Goal: Task Accomplishment & Management: Manage account settings

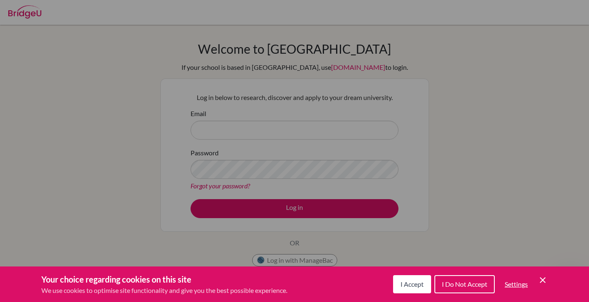
click at [419, 284] on span "I Accept" at bounding box center [412, 284] width 23 height 8
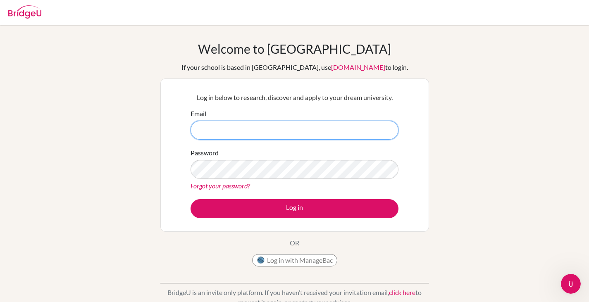
click at [300, 133] on input "Email" at bounding box center [295, 130] width 208 height 19
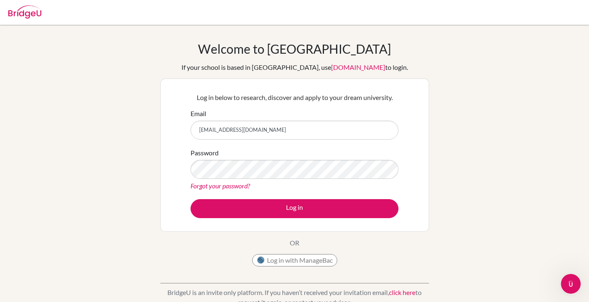
click at [490, 207] on div "Welcome to BridgeU If your school is based in China, use app.bridge-u.com.cn to…" at bounding box center [294, 176] width 589 height 270
click at [213, 130] on input "g103722@asb.ac.th" at bounding box center [295, 130] width 208 height 19
type input "[EMAIL_ADDRESS][DOMAIN_NAME]"
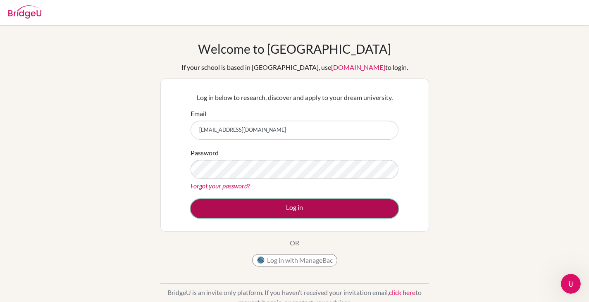
click at [301, 210] on button "Log in" at bounding box center [295, 208] width 208 height 19
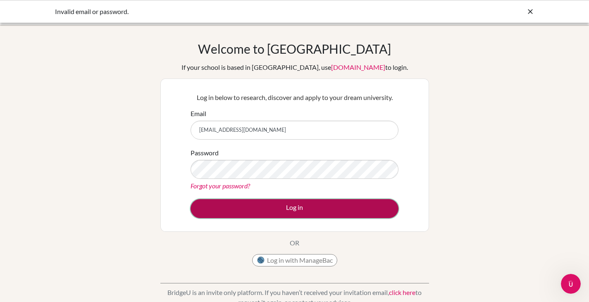
click at [326, 206] on button "Log in" at bounding box center [295, 208] width 208 height 19
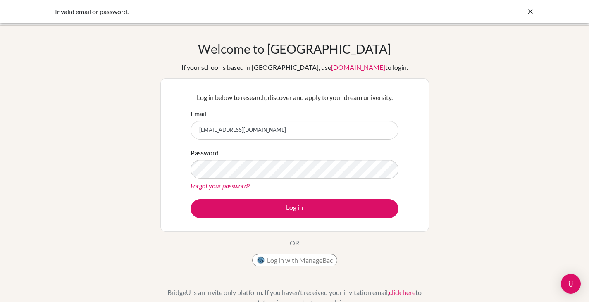
click at [241, 189] on link "Forgot your password?" at bounding box center [221, 186] width 60 height 8
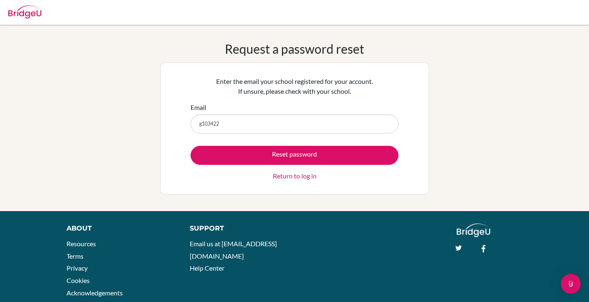
type input "[EMAIL_ADDRESS][DOMAIN_NAME]"
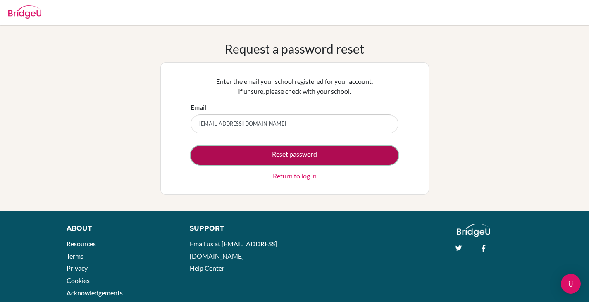
click at [315, 156] on button "Reset password" at bounding box center [295, 155] width 208 height 19
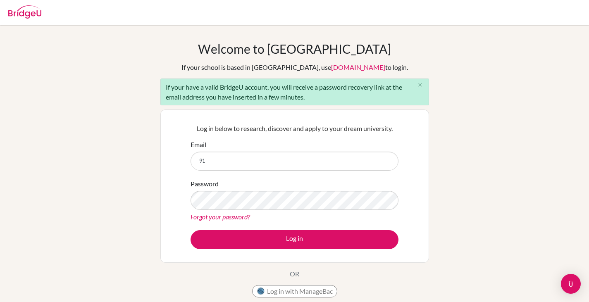
type input "9"
type input "[EMAIL_ADDRESS][DOMAIN_NAME]"
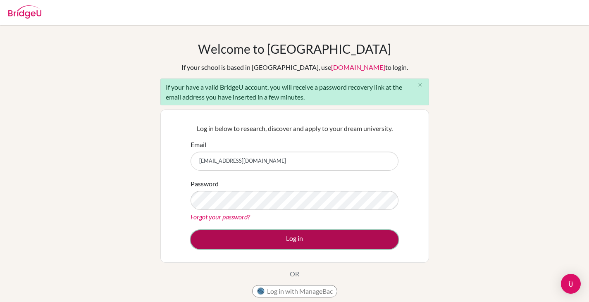
click at [309, 231] on button "Log in" at bounding box center [295, 239] width 208 height 19
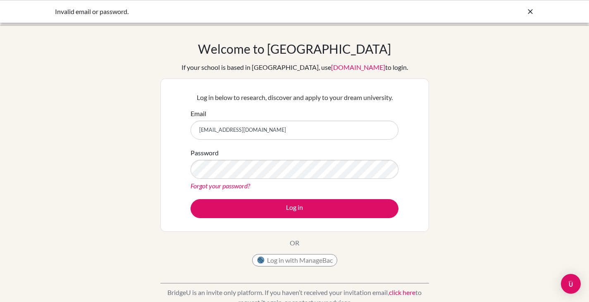
click at [234, 188] on link "Forgot your password?" at bounding box center [221, 186] width 60 height 8
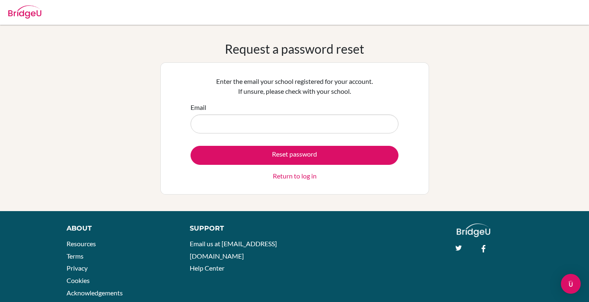
click at [310, 176] on link "Return to log in" at bounding box center [295, 176] width 44 height 10
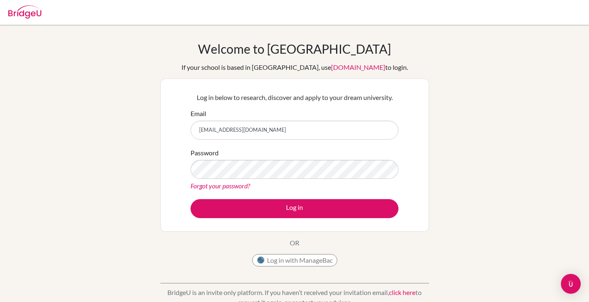
type input "[EMAIL_ADDRESS][DOMAIN_NAME]"
click at [191, 199] on button "Log in" at bounding box center [295, 208] width 208 height 19
